Goal: Entertainment & Leisure: Consume media (video, audio)

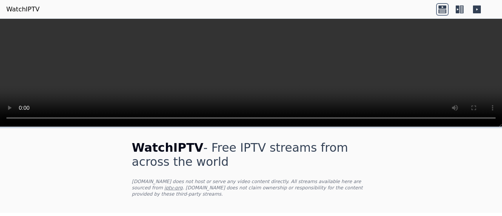
click at [65, 11] on header "WatchIPTV" at bounding box center [251, 9] width 502 height 19
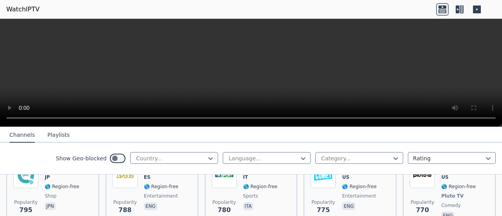
scroll to position [1567, 0]
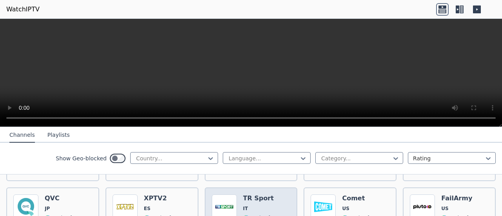
click at [255, 194] on h6 "TR Sport" at bounding box center [260, 198] width 34 height 8
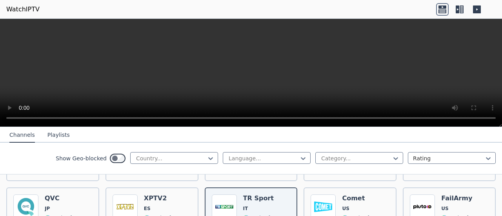
scroll to position [1583, 0]
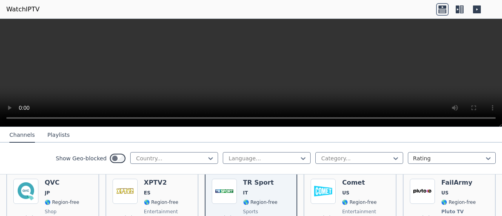
click at [73, 7] on header "WatchIPTV" at bounding box center [251, 9] width 502 height 19
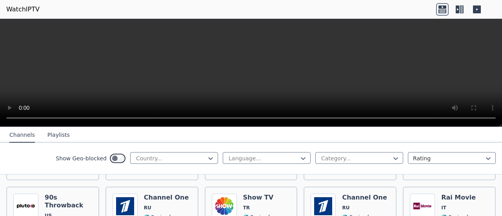
scroll to position [1724, 0]
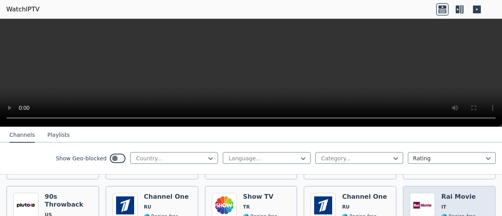
click at [443, 193] on h6 "Rai Movie" at bounding box center [458, 197] width 34 height 8
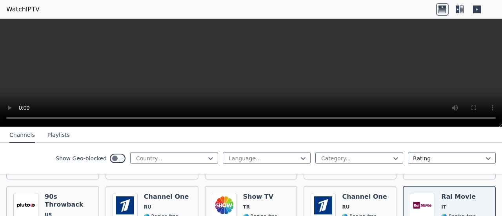
drag, startPoint x: 9, startPoint y: 108, endPoint x: 162, endPoint y: 86, distance: 154.5
drag, startPoint x: 162, startPoint y: 86, endPoint x: 269, endPoint y: 94, distance: 106.9
drag, startPoint x: 269, startPoint y: 94, endPoint x: 227, endPoint y: 132, distance: 56.3
click at [227, 132] on nav "Channels Playlists" at bounding box center [251, 135] width 502 height 16
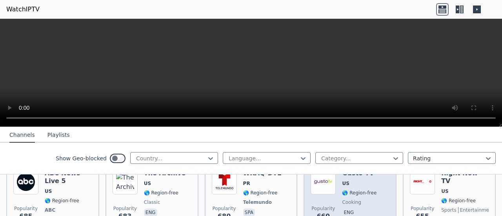
scroll to position [1920, 0]
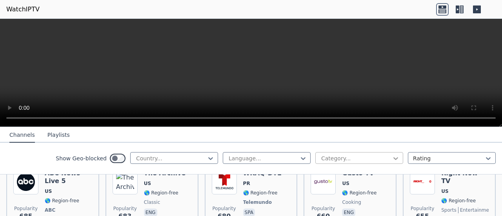
click at [392, 160] on icon at bounding box center [396, 158] width 8 height 8
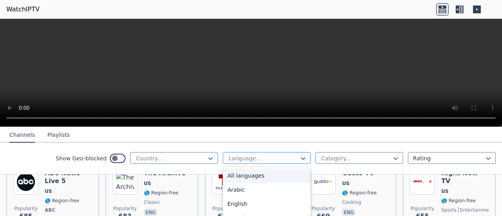
drag, startPoint x: 299, startPoint y: 158, endPoint x: 284, endPoint y: 159, distance: 14.9
click at [284, 159] on div at bounding box center [263, 158] width 71 height 8
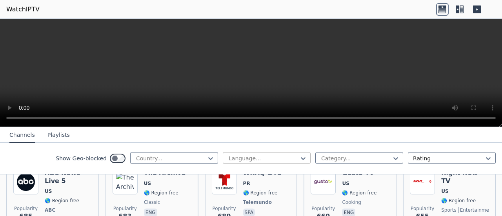
drag, startPoint x: 238, startPoint y: 206, endPoint x: 228, endPoint y: 160, distance: 47.5
click at [228, 160] on div at bounding box center [263, 158] width 71 height 8
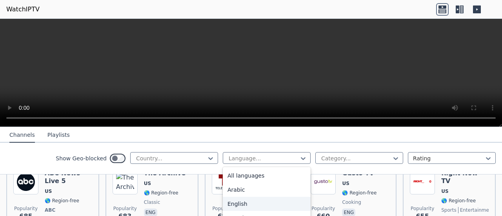
click at [232, 204] on div "English" at bounding box center [267, 204] width 88 height 14
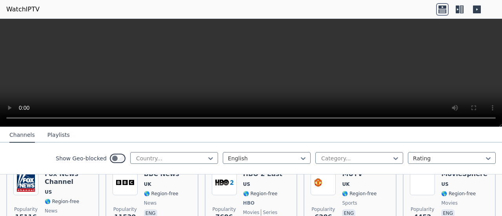
scroll to position [118, 0]
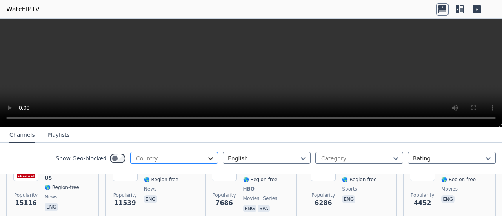
click at [207, 160] on icon at bounding box center [211, 158] width 8 height 8
drag, startPoint x: 114, startPoint y: 163, endPoint x: 89, endPoint y: 171, distance: 26.1
drag, startPoint x: 89, startPoint y: 171, endPoint x: 11, endPoint y: 149, distance: 80.8
drag, startPoint x: 11, startPoint y: 149, endPoint x: 459, endPoint y: 134, distance: 449.1
click at [459, 134] on nav "Channels Playlists" at bounding box center [251, 135] width 502 height 16
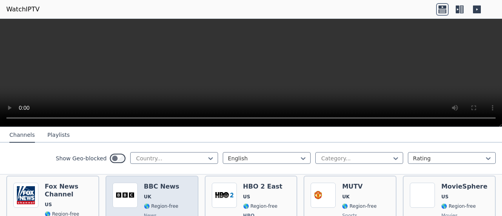
scroll to position [78, 0]
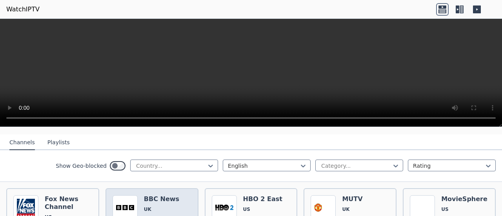
click at [145, 206] on span "UK" at bounding box center [147, 209] width 7 height 6
drag, startPoint x: 343, startPoint y: 159, endPoint x: 390, endPoint y: 161, distance: 47.1
drag, startPoint x: 390, startPoint y: 161, endPoint x: 386, endPoint y: 171, distance: 10.6
click at [386, 171] on div "Show Geo-blocked Country... English Category... Rating" at bounding box center [251, 166] width 502 height 32
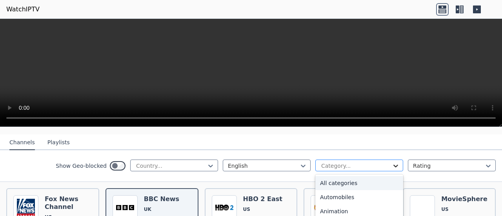
click at [392, 162] on icon at bounding box center [396, 166] width 8 height 8
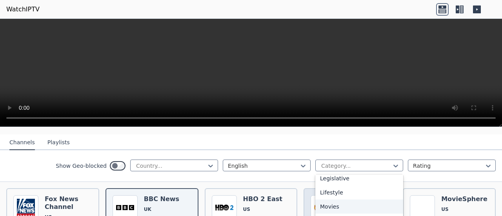
click at [325, 200] on div "Movies" at bounding box center [359, 207] width 88 height 14
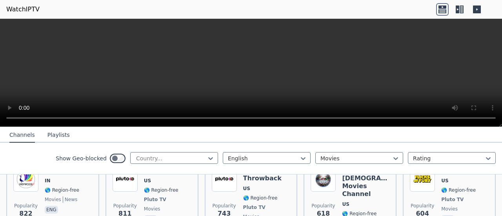
scroll to position [235, 0]
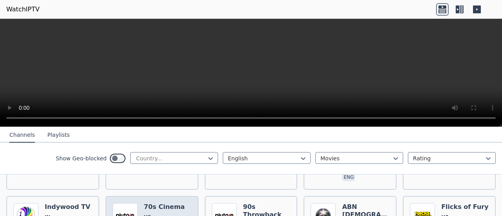
click at [124, 205] on img at bounding box center [125, 215] width 25 height 25
click at [60, 134] on button "Playlists" at bounding box center [58, 135] width 22 height 15
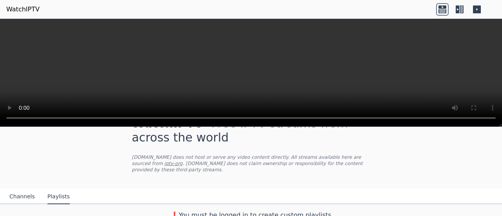
click at [14, 191] on button "Channels" at bounding box center [21, 196] width 25 height 15
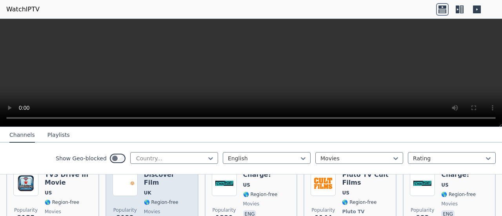
scroll to position [142, 0]
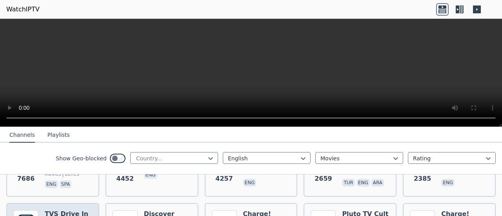
click at [45, 210] on h6 "TVS Drive In Movie" at bounding box center [68, 218] width 47 height 16
click at [71, 210] on h6 "TVS Drive In Movie" at bounding box center [68, 218] width 47 height 16
click at [207, 155] on icon at bounding box center [211, 158] width 8 height 8
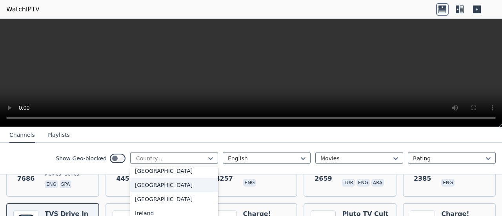
scroll to position [1193, 0]
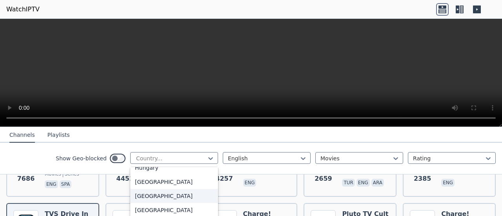
click at [145, 203] on div "India" at bounding box center [174, 196] width 88 height 14
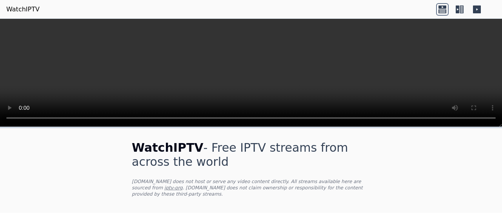
click at [176, 50] on video at bounding box center [251, 73] width 502 height 108
click at [161, 62] on video at bounding box center [251, 73] width 502 height 108
drag, startPoint x: 195, startPoint y: 1, endPoint x: 98, endPoint y: 77, distance: 123.4
click at [98, 77] on video at bounding box center [251, 73] width 502 height 108
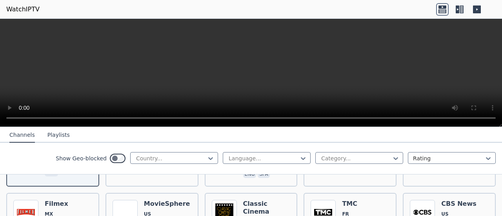
scroll to position [157, 0]
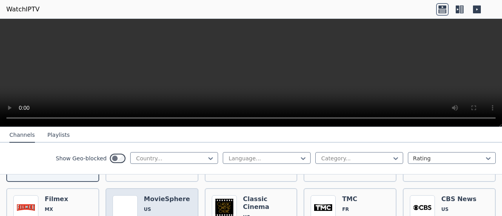
click at [168, 195] on h6 "MovieSphere" at bounding box center [167, 199] width 46 height 8
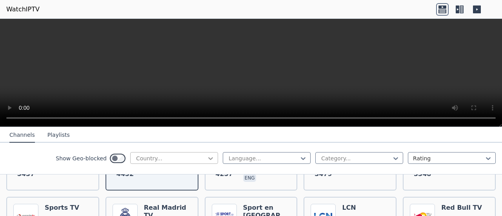
scroll to position [235, 0]
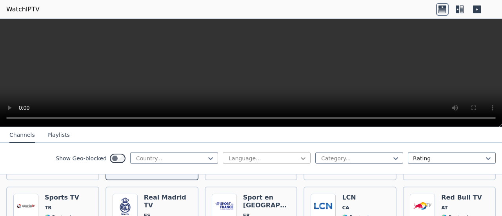
click at [299, 159] on icon at bounding box center [303, 158] width 8 height 8
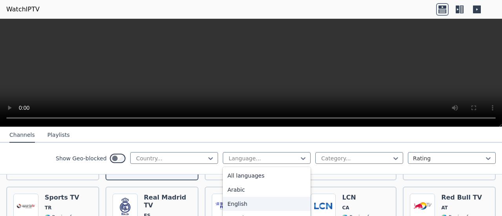
click at [234, 203] on div "English" at bounding box center [267, 204] width 88 height 14
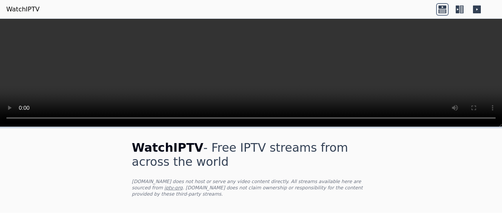
scroll to position [118, 0]
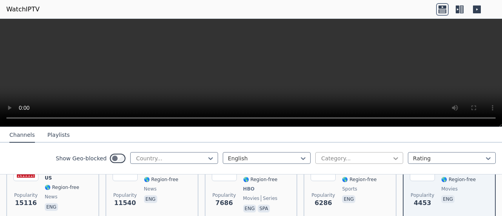
click at [392, 159] on icon at bounding box center [396, 158] width 8 height 8
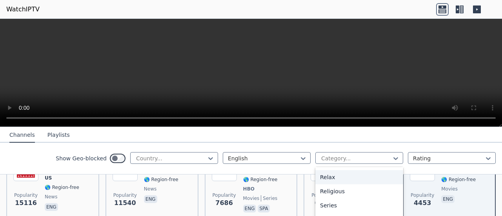
scroll to position [188, 0]
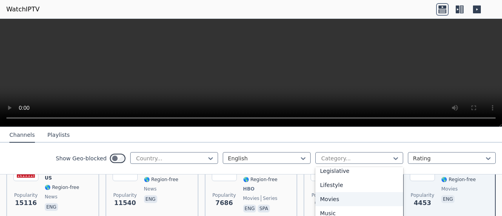
click at [326, 199] on div "Movies" at bounding box center [359, 199] width 88 height 14
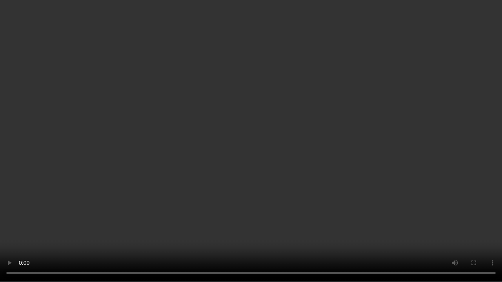
click at [356, 216] on video at bounding box center [251, 141] width 502 height 282
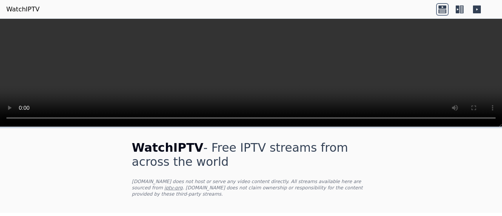
drag, startPoint x: 48, startPoint y: 0, endPoint x: 93, endPoint y: 56, distance: 70.8
click at [93, 56] on video at bounding box center [251, 73] width 502 height 108
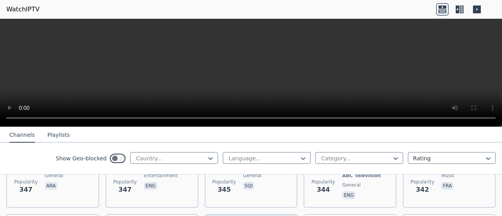
scroll to position [4098, 0]
